Goal: Find specific page/section: Find specific page/section

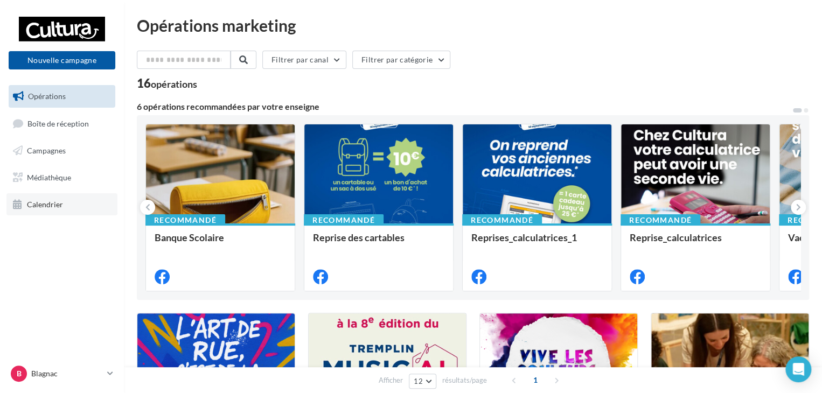
click at [54, 207] on span "Calendrier" at bounding box center [45, 203] width 36 height 9
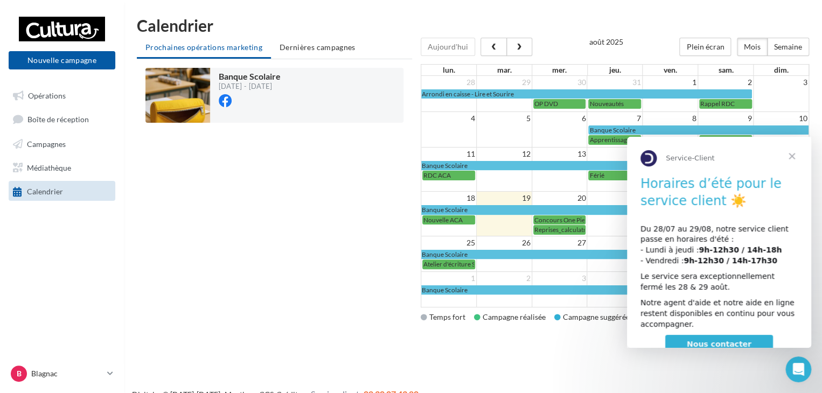
click at [790, 157] on span "Fermer" at bounding box center [791, 156] width 39 height 39
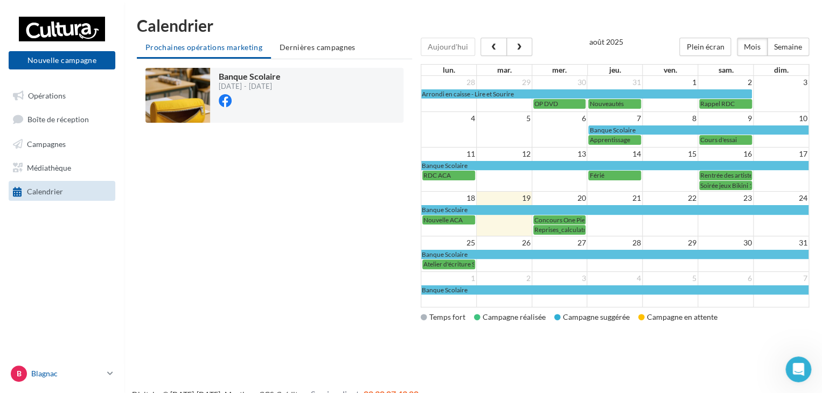
click at [102, 369] on p "Blagnac" at bounding box center [67, 373] width 72 height 11
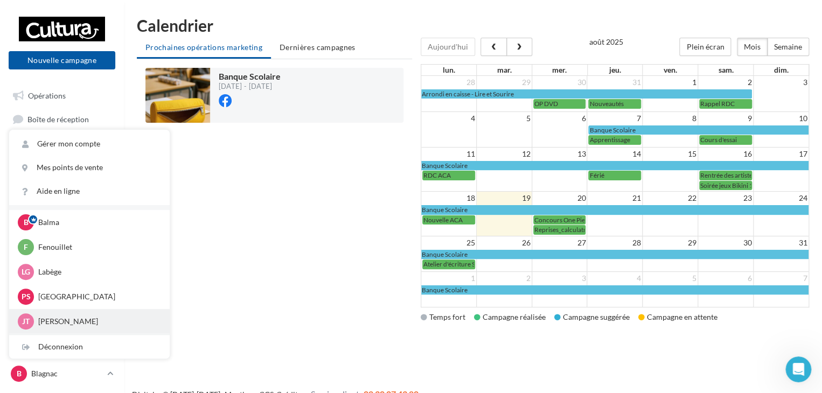
scroll to position [50, 0]
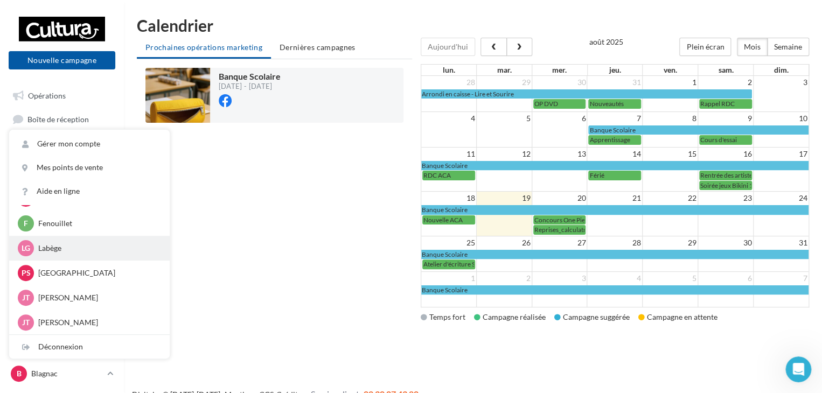
click at [57, 249] on p "Labège" at bounding box center [97, 248] width 119 height 11
click at [52, 249] on p "Labège" at bounding box center [97, 248] width 119 height 11
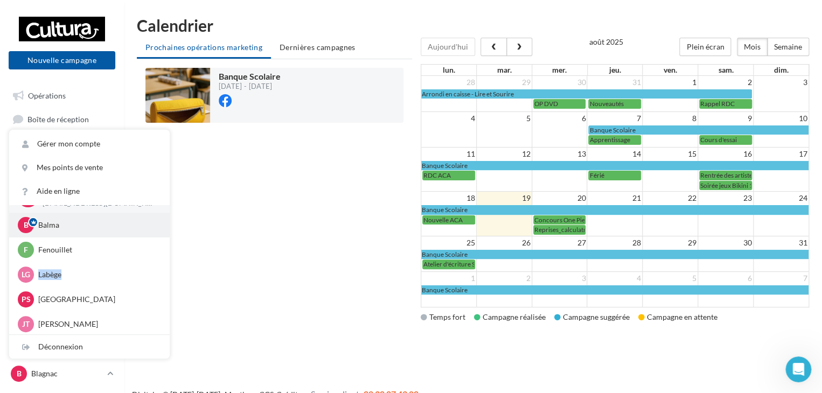
scroll to position [0, 0]
